Goal: Check status: Check status

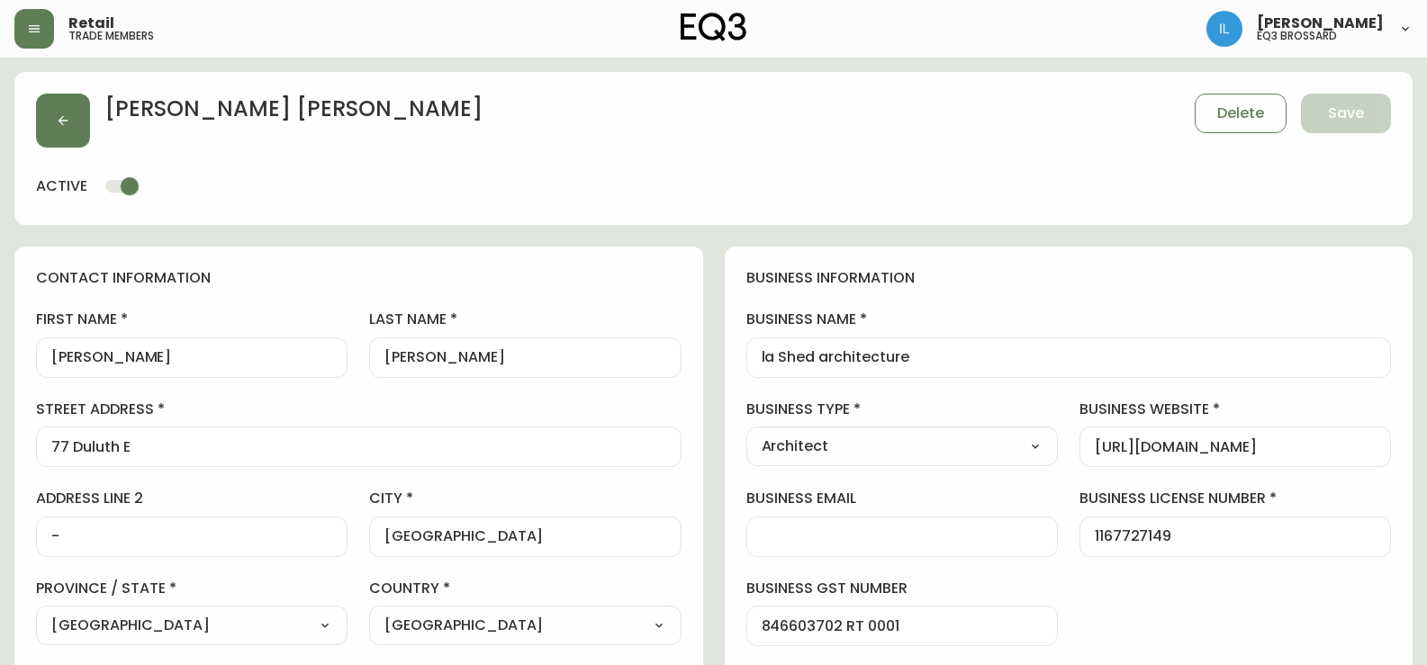
select select "QC"
select select "CA"
select select "CA_FR"
select select "Other"
select select "Architect"
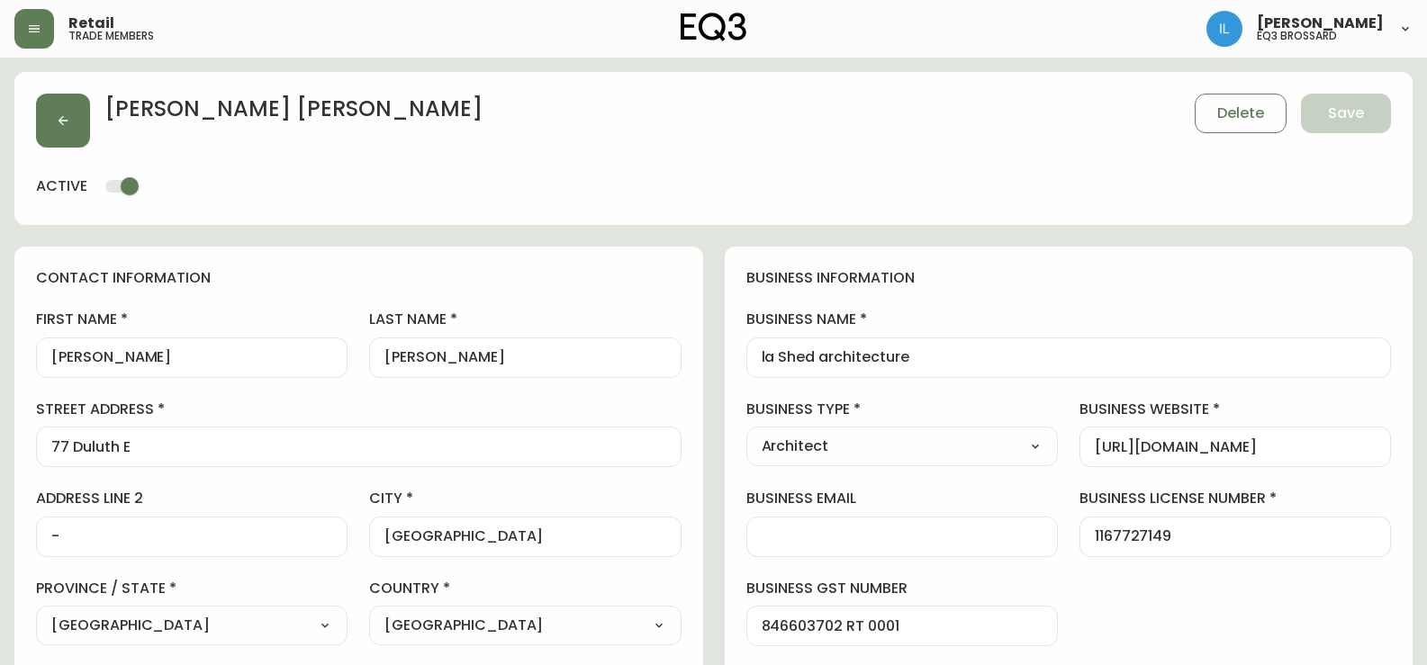
select select "cjw10z96t00cw6gs04aeyfqxf"
select select "false"
click at [29, 17] on button "button" at bounding box center [34, 29] width 40 height 40
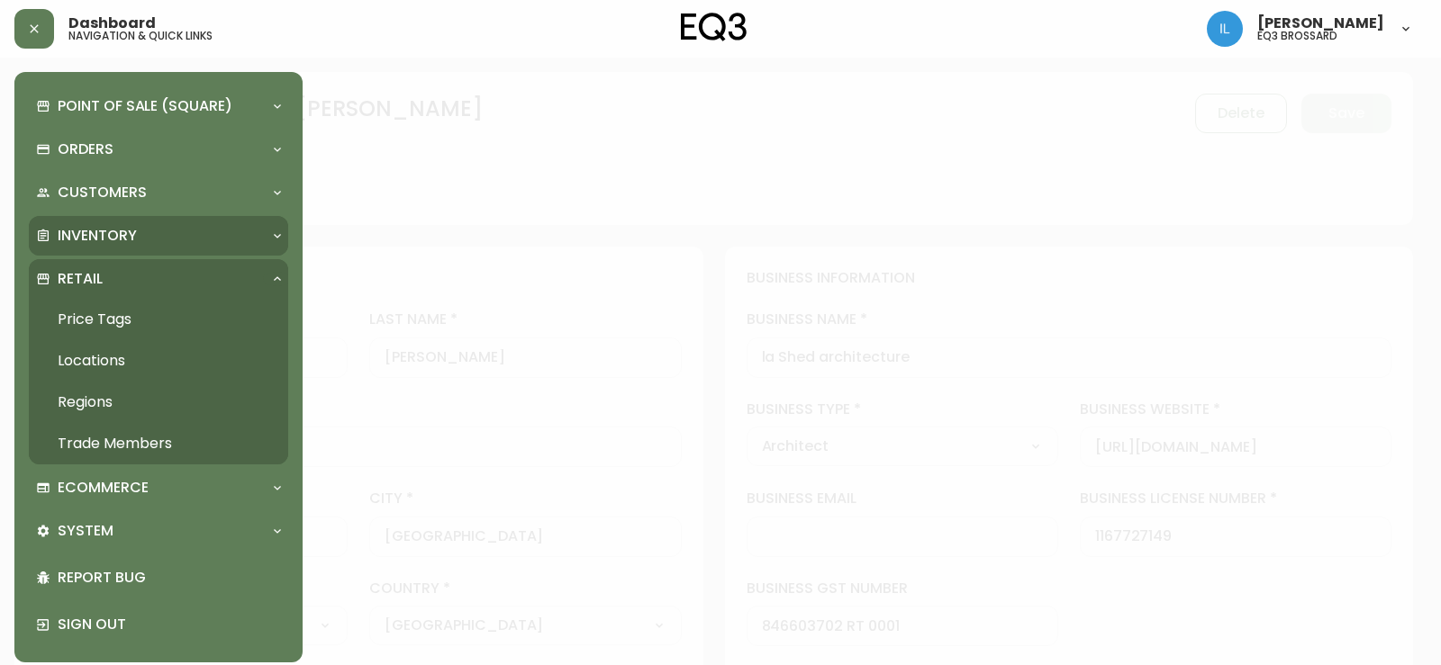
click at [149, 230] on div "Inventory" at bounding box center [149, 236] width 227 height 20
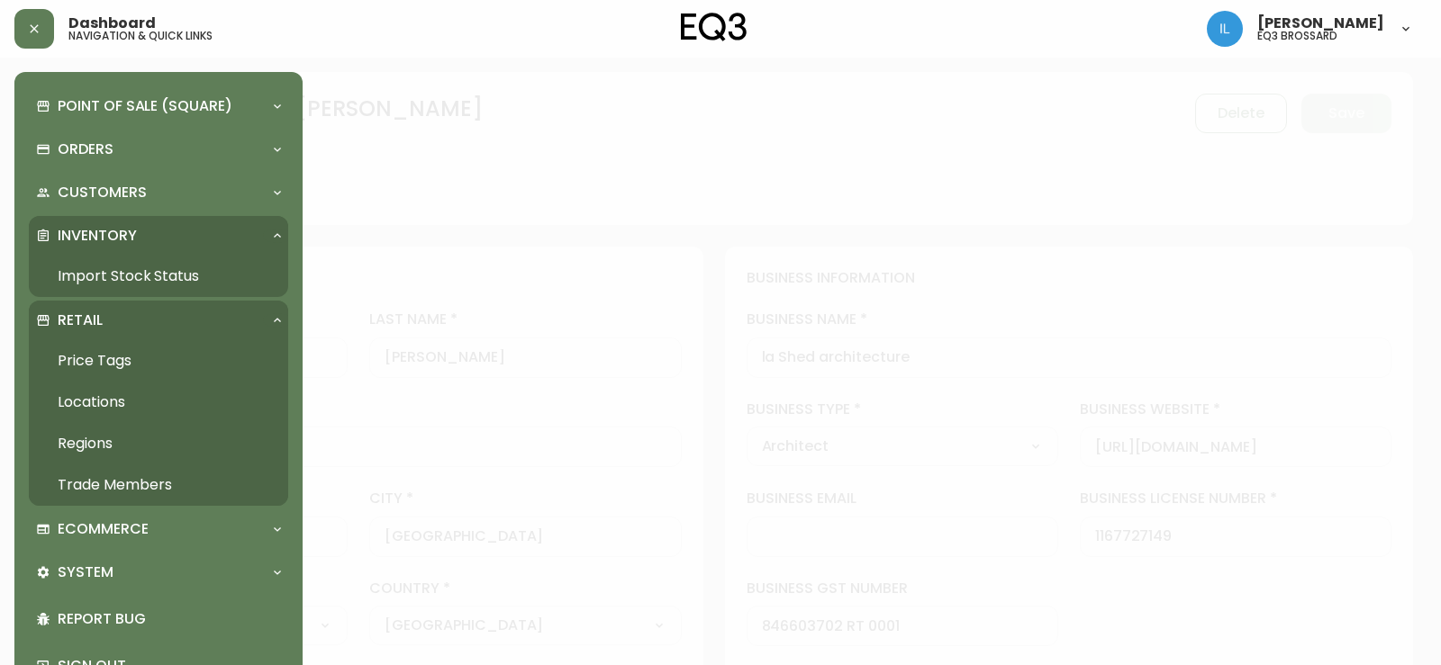
click at [138, 266] on link "Import Stock Status" at bounding box center [158, 276] width 259 height 41
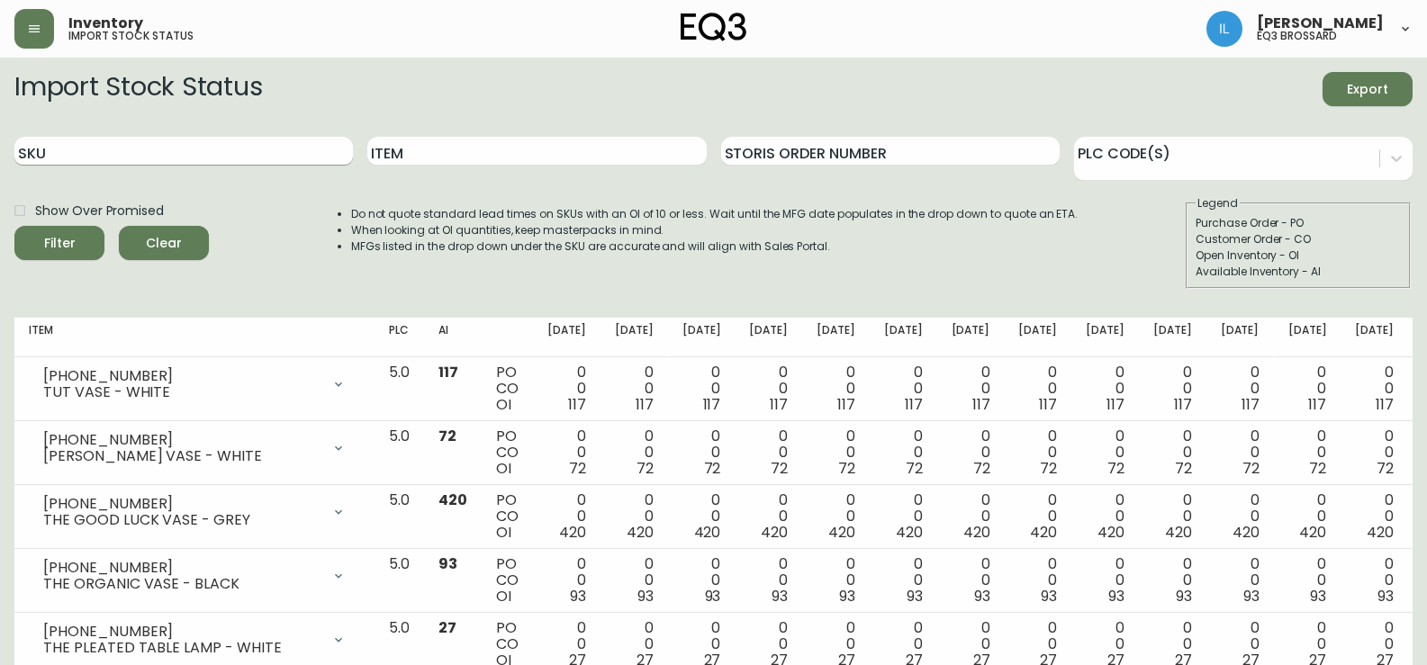
click at [314, 145] on input "SKU" at bounding box center [183, 151] width 339 height 29
paste input "[PHONE_NUMBER]"
type input "[PHONE_NUMBER]"
click at [116, 151] on input "[PHONE_NUMBER]" at bounding box center [183, 151] width 339 height 29
click at [14, 226] on button "Filter" at bounding box center [59, 243] width 90 height 34
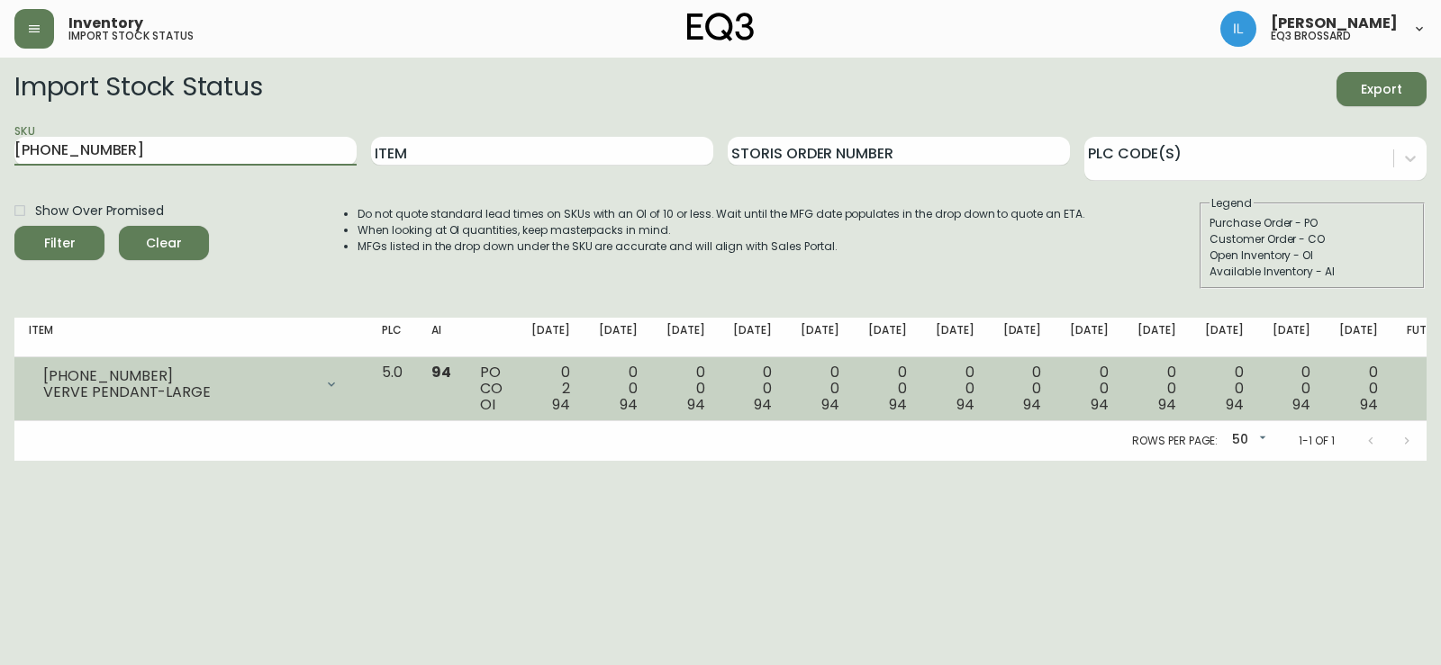
click at [839, 393] on div "0 0 94" at bounding box center [819, 389] width 39 height 49
